Goal: Task Accomplishment & Management: Manage account settings

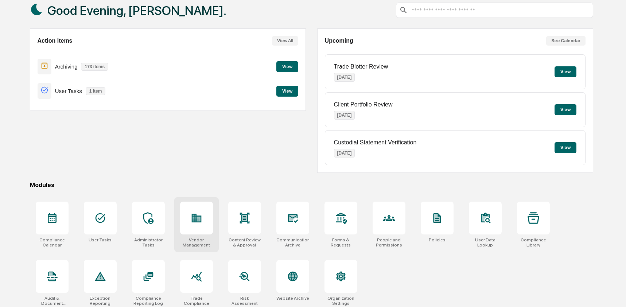
scroll to position [47, 0]
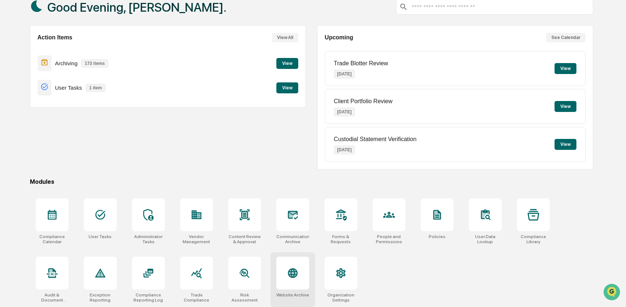
click at [284, 267] on div at bounding box center [292, 273] width 33 height 33
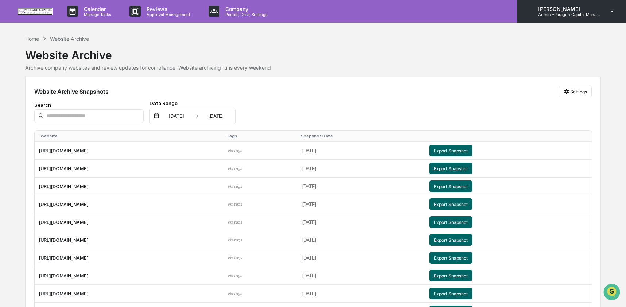
click at [557, 11] on p "[PERSON_NAME]" at bounding box center [566, 9] width 68 height 6
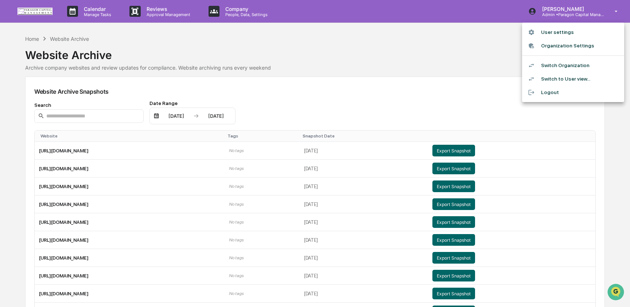
click at [582, 70] on li "Switch Organization" at bounding box center [573, 65] width 102 height 13
